Goal: Task Accomplishment & Management: Use online tool/utility

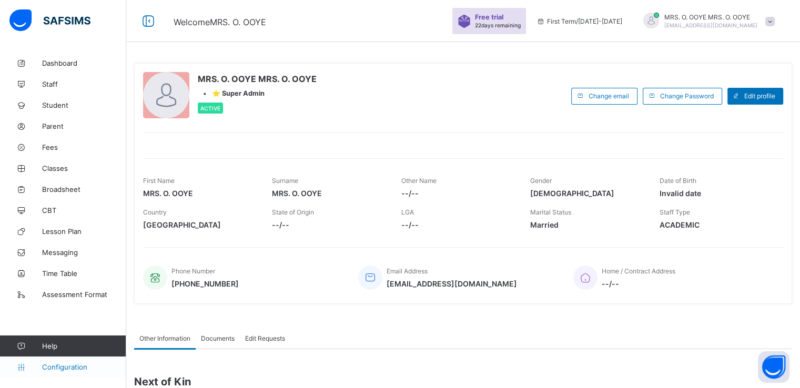
click at [50, 365] on span "Configuration" at bounding box center [84, 367] width 84 height 8
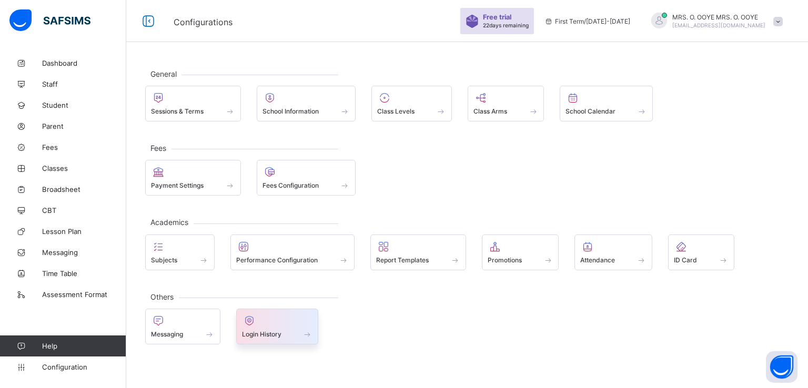
click at [265, 327] on span at bounding box center [277, 328] width 71 height 3
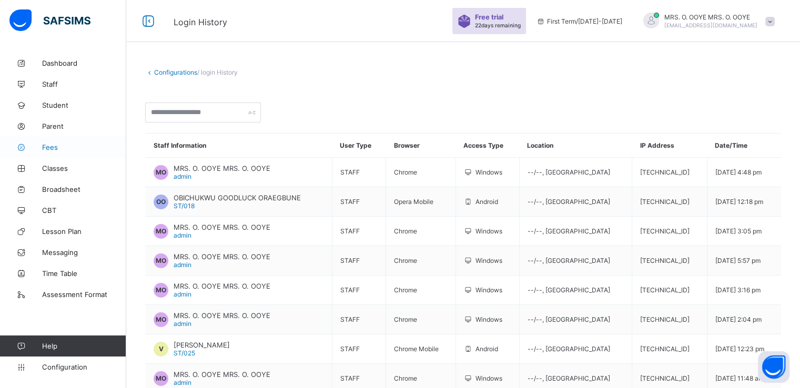
click at [48, 145] on span "Fees" at bounding box center [84, 147] width 84 height 8
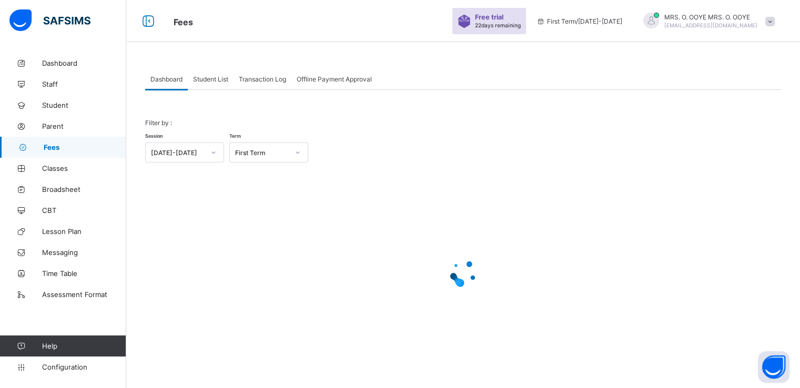
click at [211, 82] on span "Student List" at bounding box center [210, 79] width 35 height 8
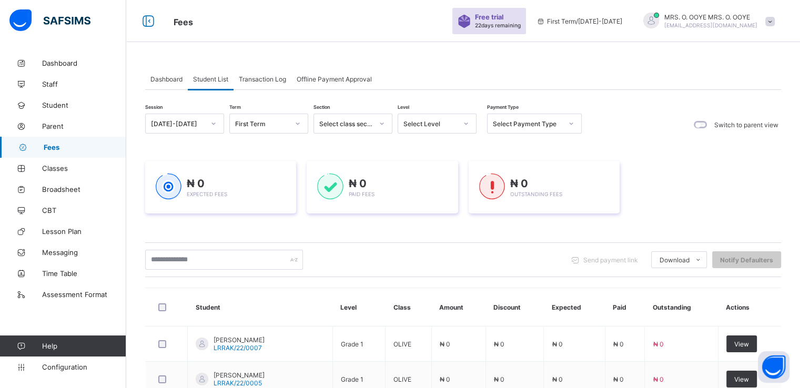
click at [257, 78] on span "Transaction Log" at bounding box center [262, 79] width 47 height 8
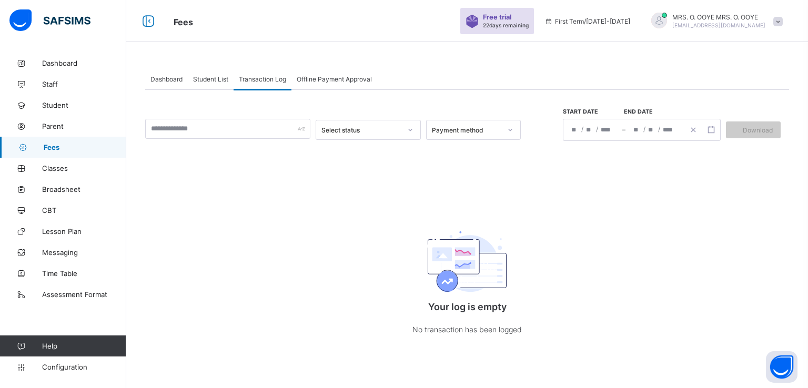
click at [157, 83] on span "Dashboard" at bounding box center [166, 79] width 32 height 8
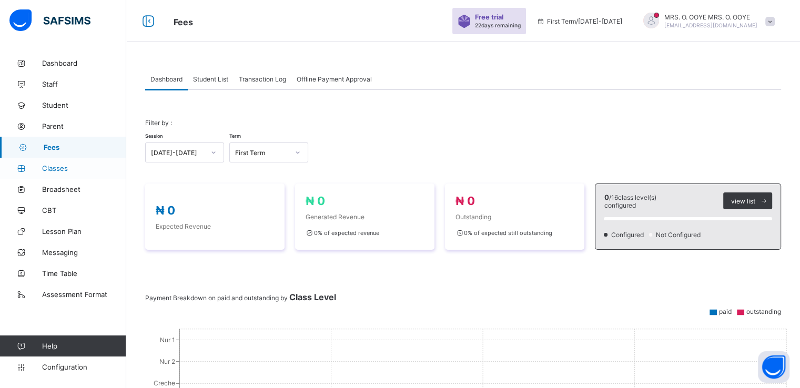
click at [54, 169] on span "Classes" at bounding box center [84, 168] width 84 height 8
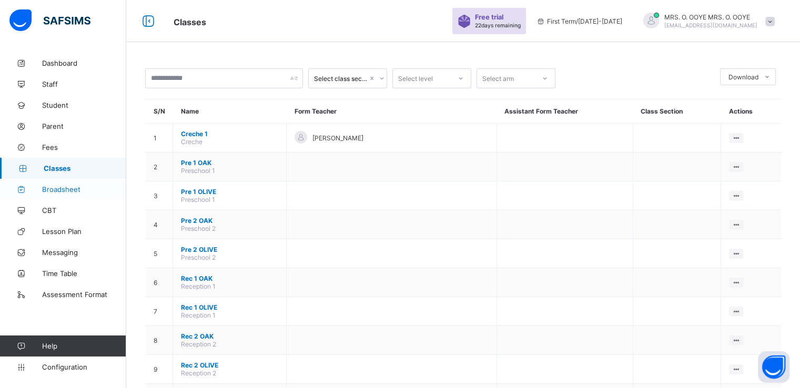
click at [65, 188] on span "Broadsheet" at bounding box center [84, 189] width 84 height 8
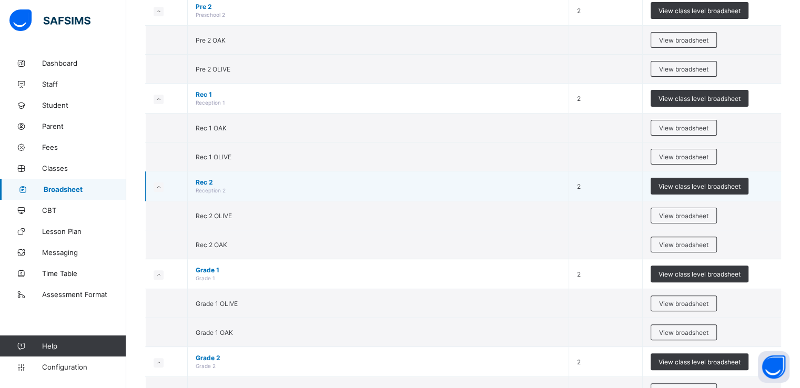
scroll to position [194, 0]
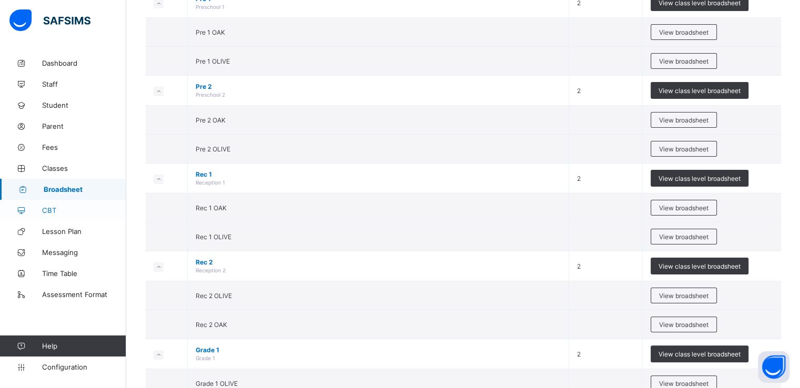
click at [50, 208] on span "CBT" at bounding box center [84, 210] width 84 height 8
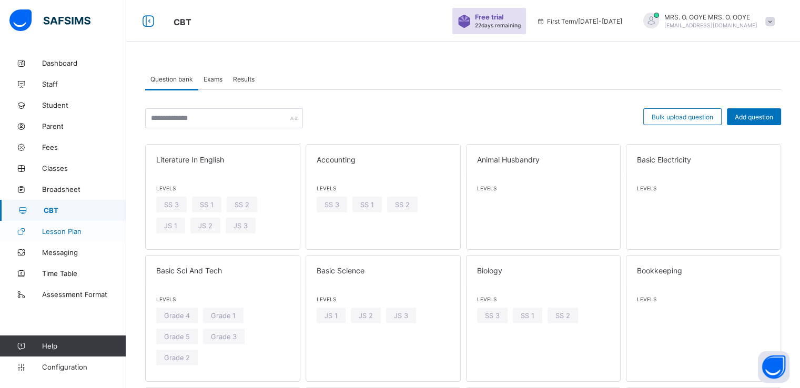
click at [55, 229] on span "Lesson Plan" at bounding box center [84, 231] width 84 height 8
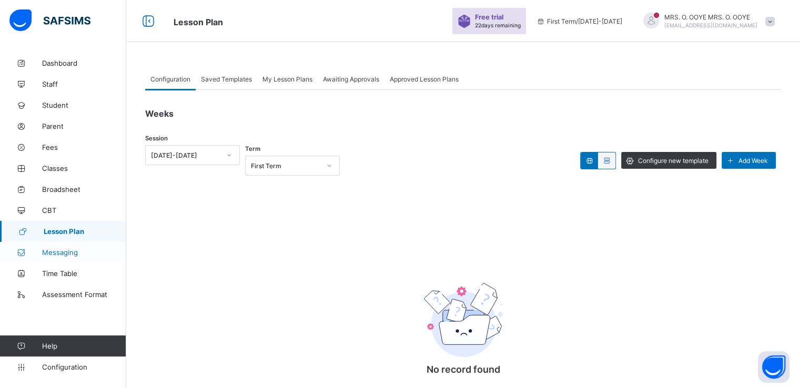
click at [49, 250] on span "Messaging" at bounding box center [84, 252] width 84 height 8
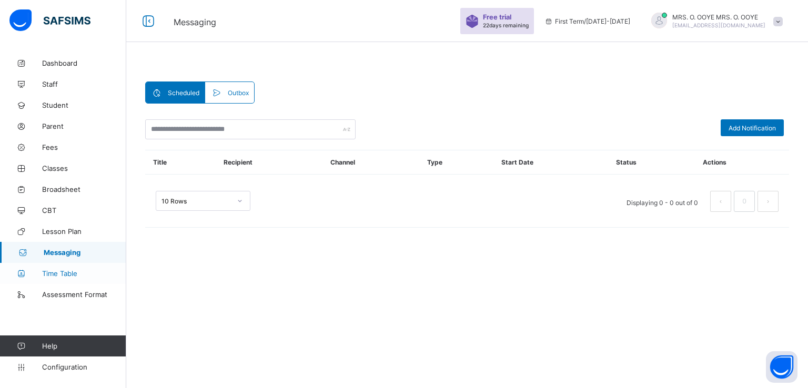
click at [55, 273] on span "Time Table" at bounding box center [84, 273] width 84 height 8
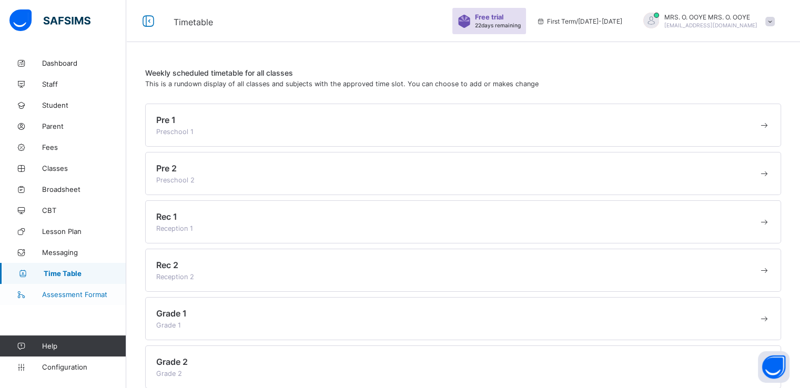
click at [63, 291] on span "Assessment Format" at bounding box center [84, 294] width 84 height 8
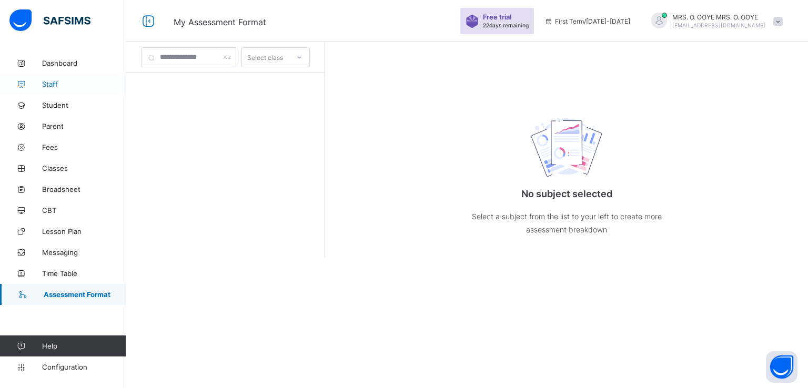
click at [44, 80] on span "Staff" at bounding box center [84, 84] width 84 height 8
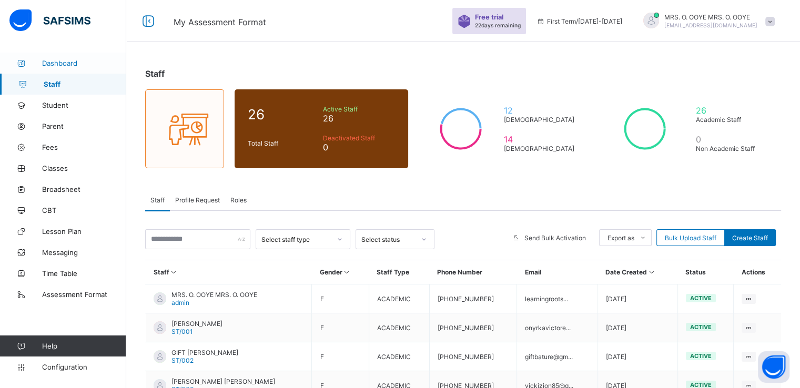
click at [57, 65] on span "Dashboard" at bounding box center [84, 63] width 84 height 8
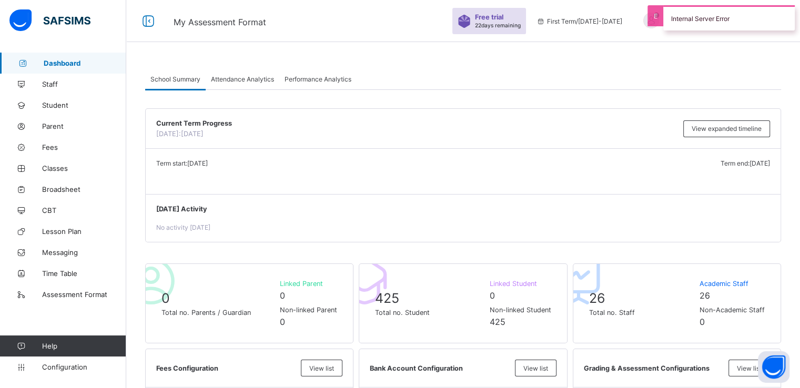
scroll to position [11, 0]
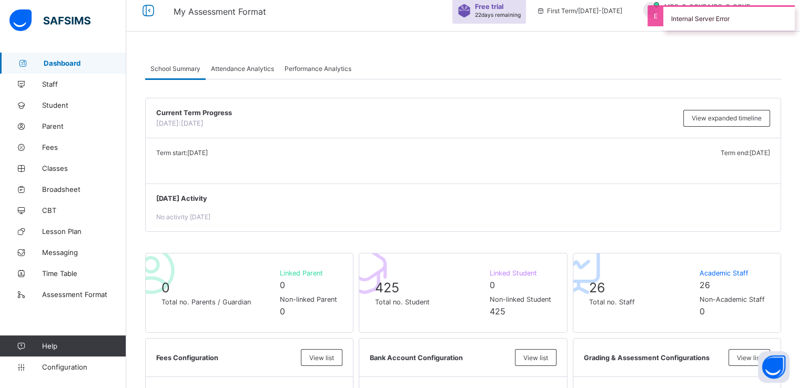
click at [231, 68] on span "Attendance Analytics" at bounding box center [242, 69] width 63 height 8
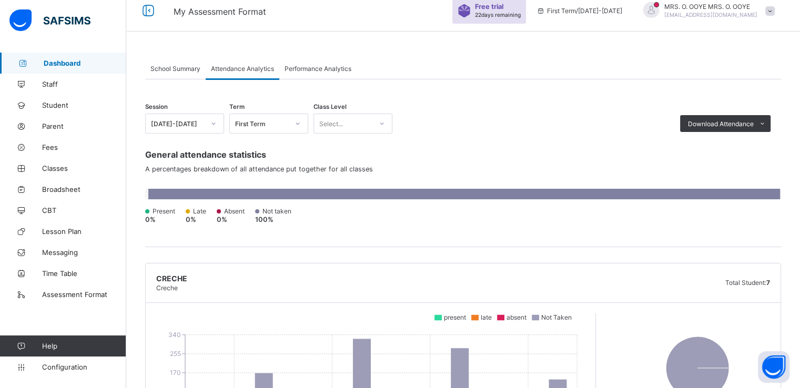
click at [303, 70] on span "Performance Analytics" at bounding box center [318, 69] width 67 height 8
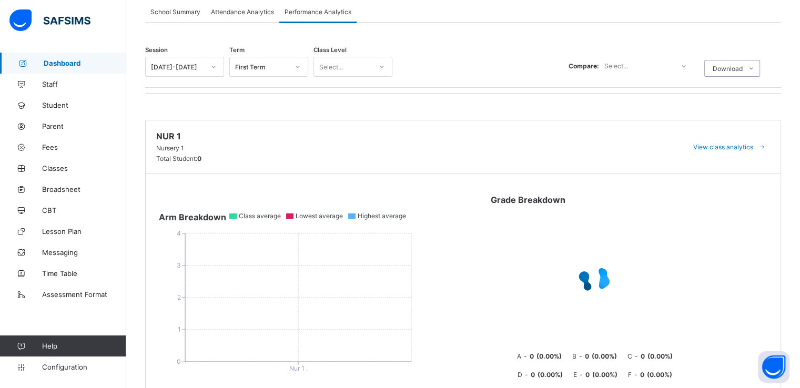
scroll to position [0, 0]
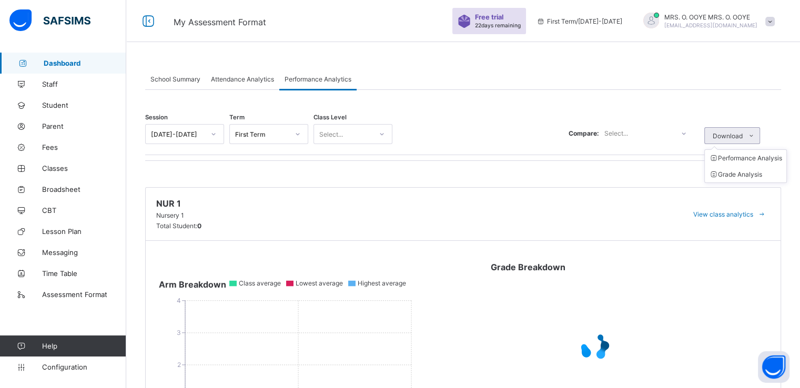
click at [743, 134] on span "Download" at bounding box center [728, 136] width 30 height 8
click at [750, 158] on li "Performance Analysis" at bounding box center [746, 158] width 82 height 16
click at [745, 180] on li "Grade Analysis" at bounding box center [746, 174] width 82 height 16
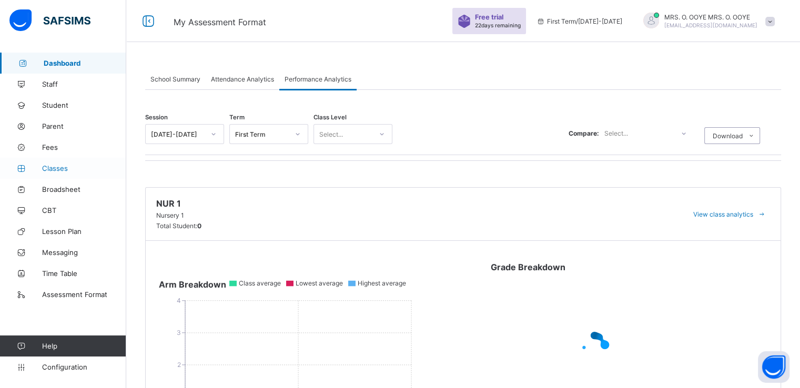
click at [57, 170] on span "Classes" at bounding box center [84, 168] width 84 height 8
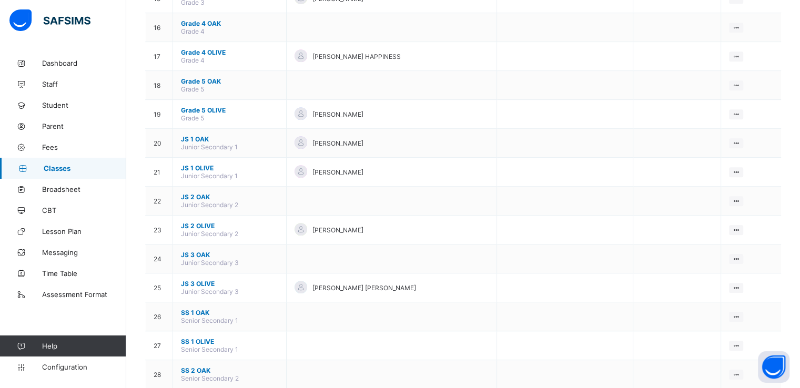
scroll to position [662, 0]
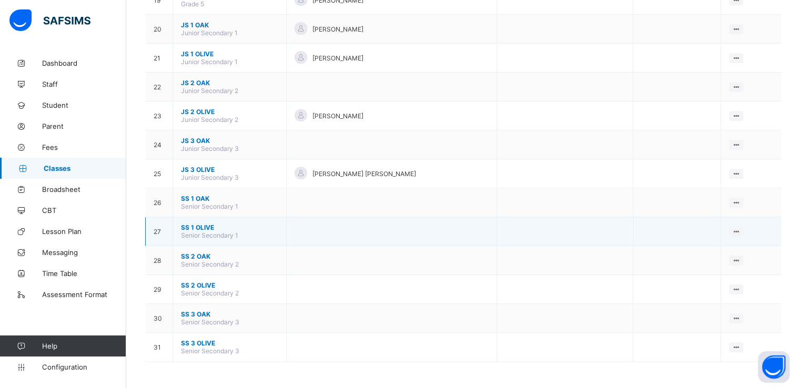
click at [190, 228] on span "SS 1 OLIVE" at bounding box center [229, 228] width 97 height 8
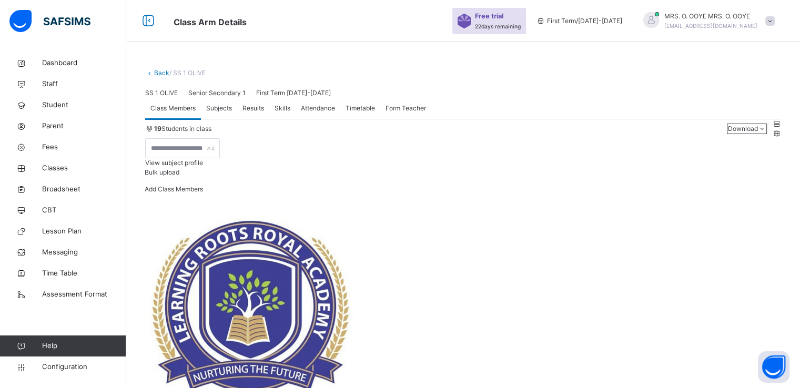
click at [210, 113] on span "Subjects" at bounding box center [219, 108] width 26 height 9
click at [282, 113] on span "Skills" at bounding box center [283, 108] width 16 height 9
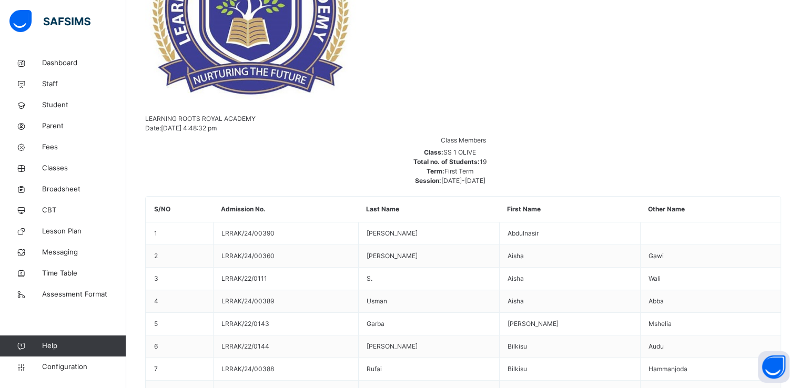
scroll to position [0, 0]
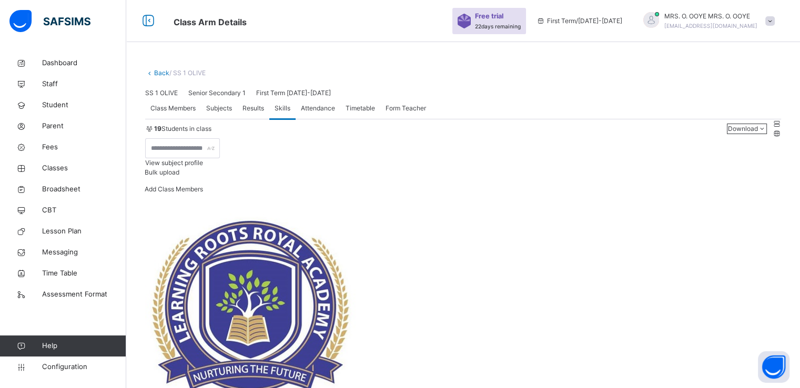
click at [320, 113] on span "Attendance" at bounding box center [318, 108] width 34 height 9
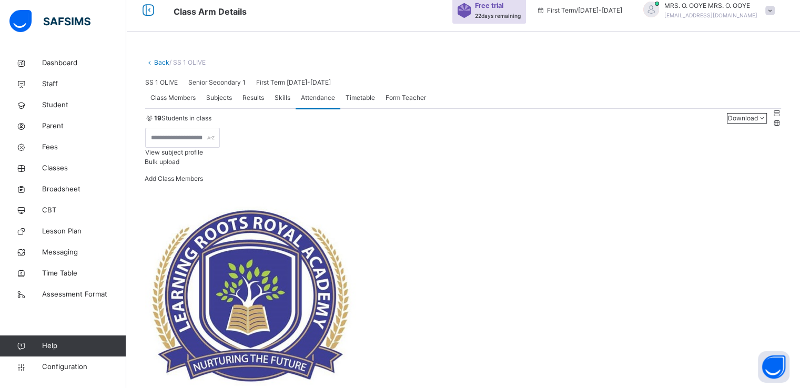
scroll to position [11, 0]
click at [365, 103] on span "Timetable" at bounding box center [360, 97] width 29 height 9
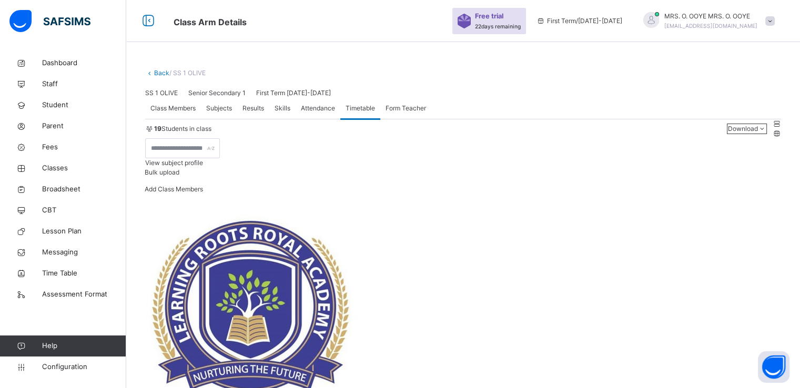
scroll to position [0, 0]
click at [394, 113] on span "Form Teacher" at bounding box center [406, 108] width 41 height 9
click at [312, 113] on span "Attendance" at bounding box center [318, 108] width 34 height 9
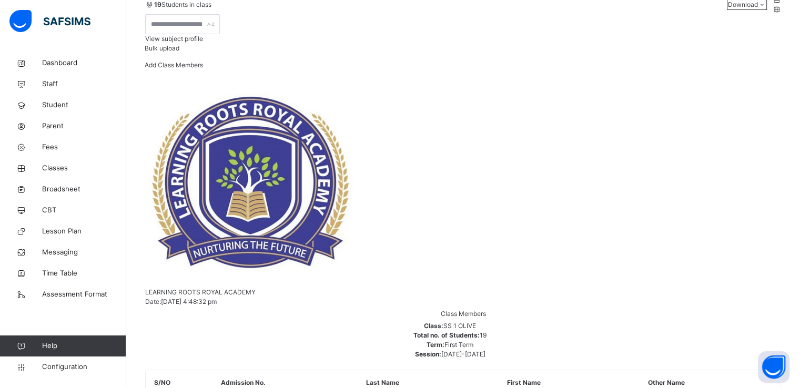
scroll to position [130, 0]
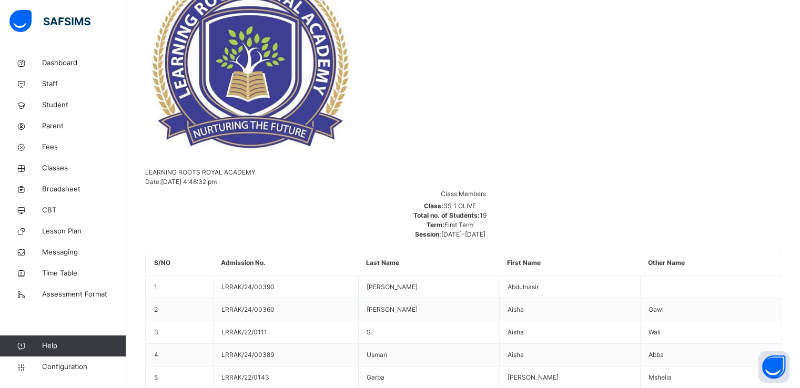
scroll to position [0, 0]
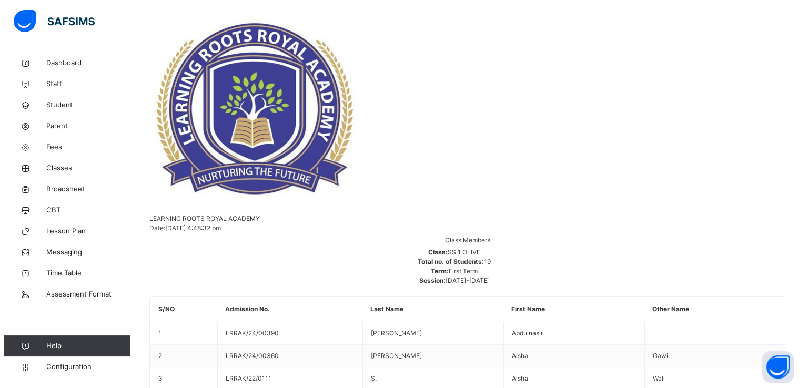
scroll to position [198, 0]
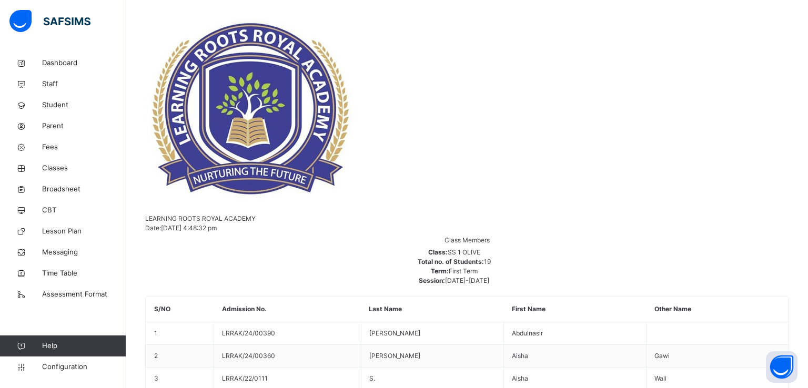
scroll to position [2, 0]
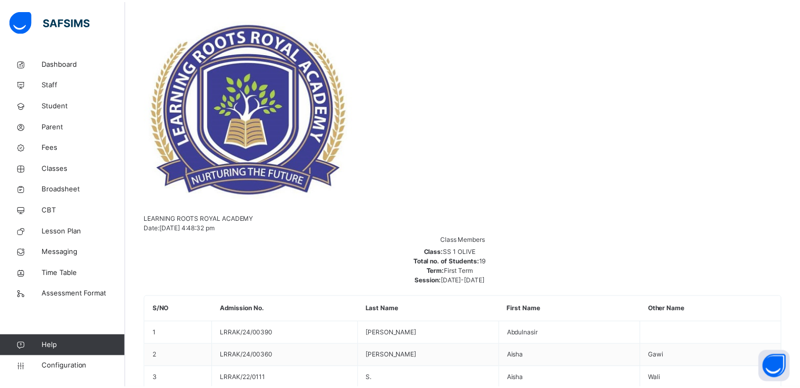
scroll to position [4, 0]
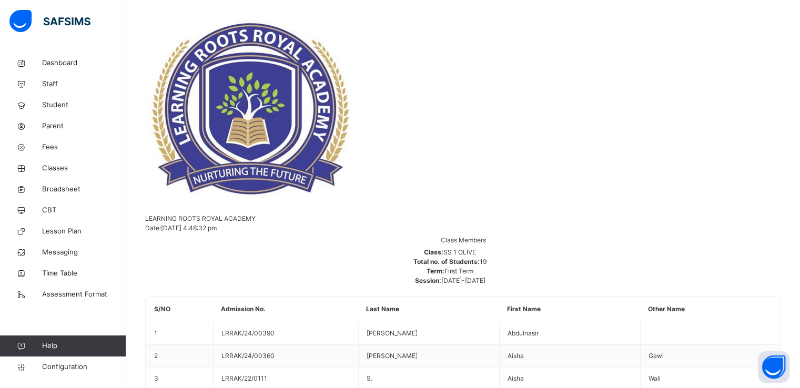
scroll to position [368, 0]
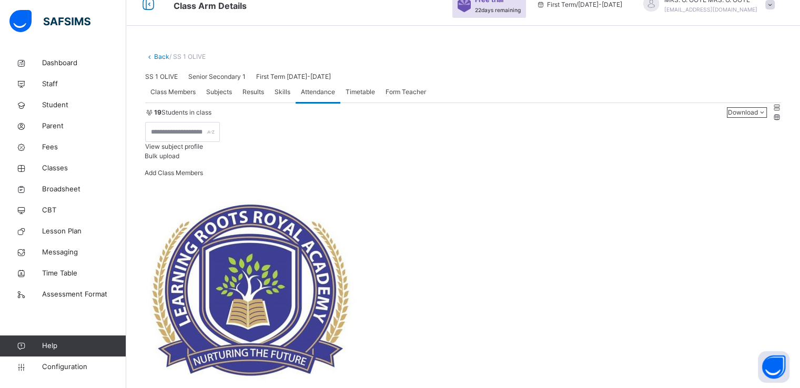
scroll to position [0, 0]
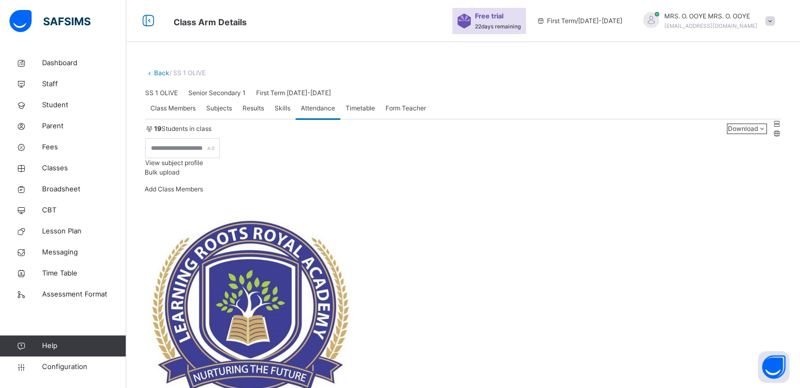
click at [286, 113] on span "Skills" at bounding box center [283, 108] width 16 height 9
click at [253, 113] on span "Results" at bounding box center [254, 108] width 22 height 9
click at [219, 113] on span "Subjects" at bounding box center [219, 108] width 26 height 9
click at [181, 113] on span "Class Members" at bounding box center [172, 108] width 45 height 9
click at [53, 206] on span "CBT" at bounding box center [84, 210] width 84 height 11
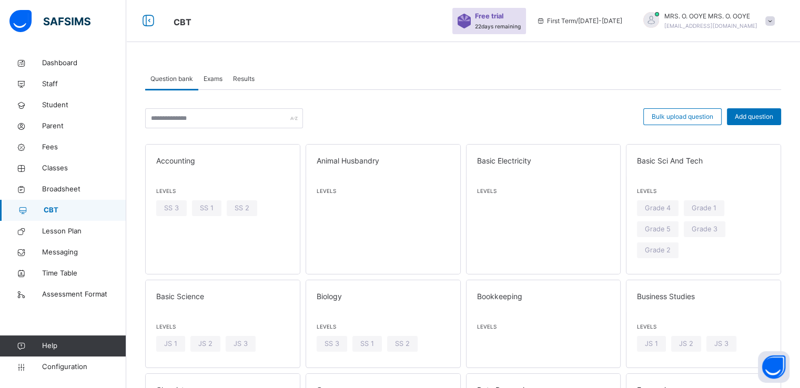
click at [206, 80] on span "Exams" at bounding box center [213, 78] width 19 height 9
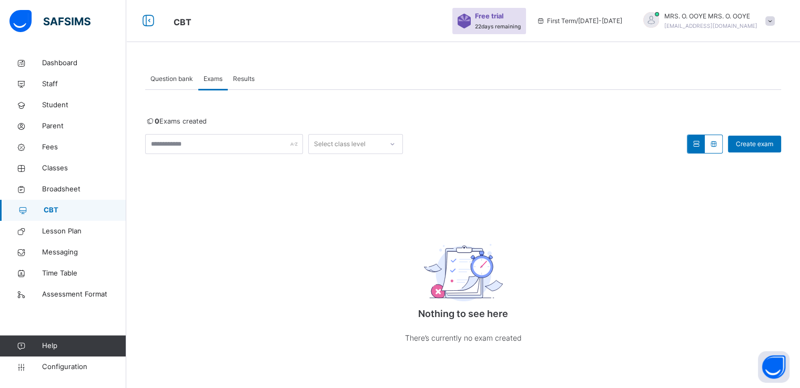
click at [240, 76] on span "Results" at bounding box center [244, 78] width 22 height 9
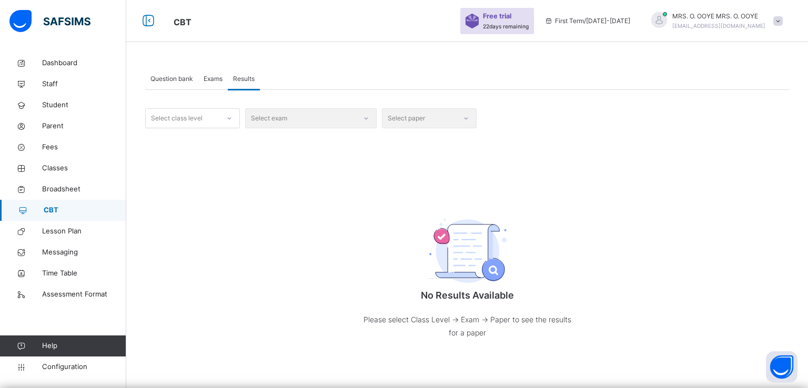
click at [215, 78] on span "Exams" at bounding box center [213, 78] width 19 height 9
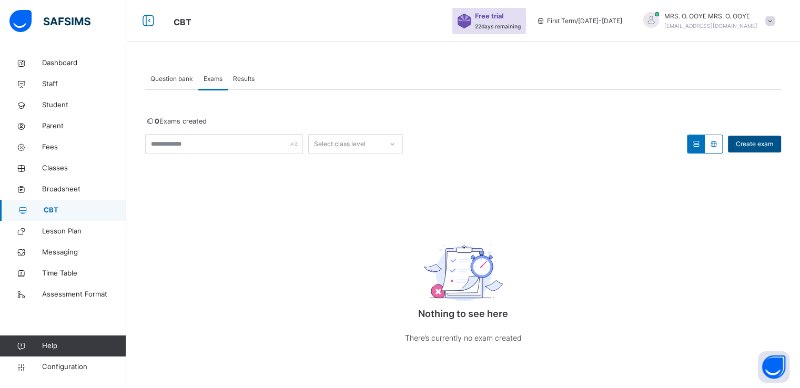
click at [753, 145] on span "Create exam" at bounding box center [754, 143] width 37 height 9
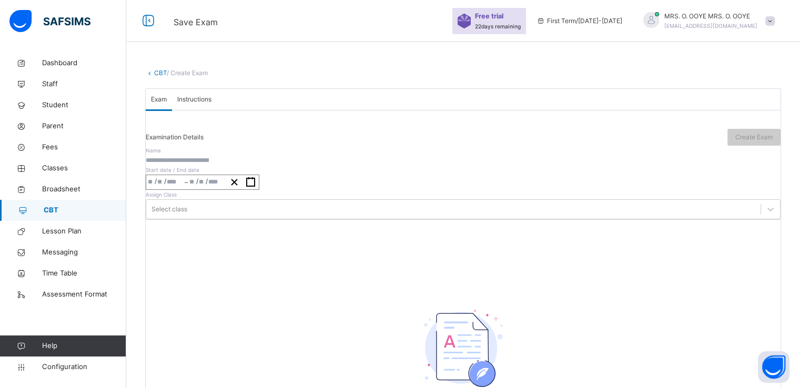
click at [209, 165] on input "text" at bounding box center [177, 160] width 63 height 9
click at [211, 104] on span "Instructions" at bounding box center [194, 99] width 34 height 9
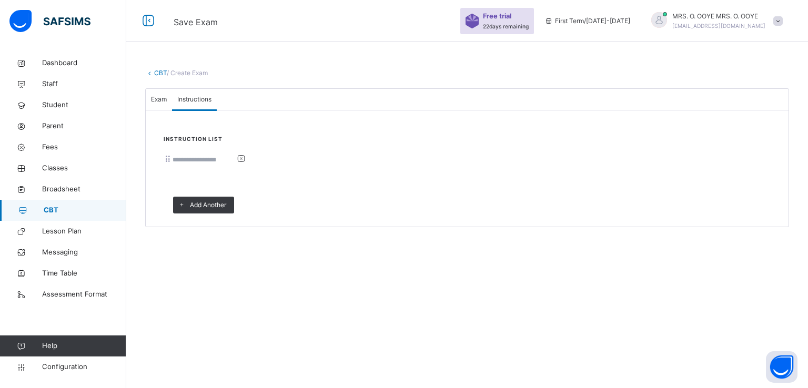
click at [236, 165] on input at bounding box center [204, 159] width 63 height 9
click at [220, 210] on span "Add Another" at bounding box center [208, 204] width 36 height 9
click at [218, 227] on span "Add Another" at bounding box center [208, 221] width 36 height 9
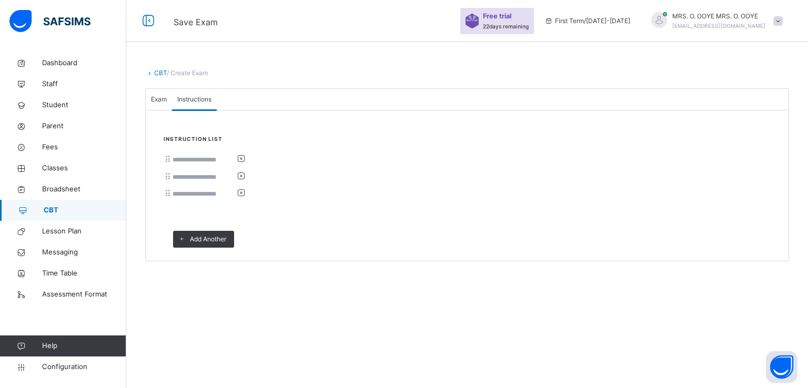
click at [379, 149] on div "Instruction List Add Another" at bounding box center [467, 182] width 643 height 145
click at [167, 104] on span "Exam" at bounding box center [159, 99] width 16 height 9
